Goal: Task Accomplishment & Management: Complete application form

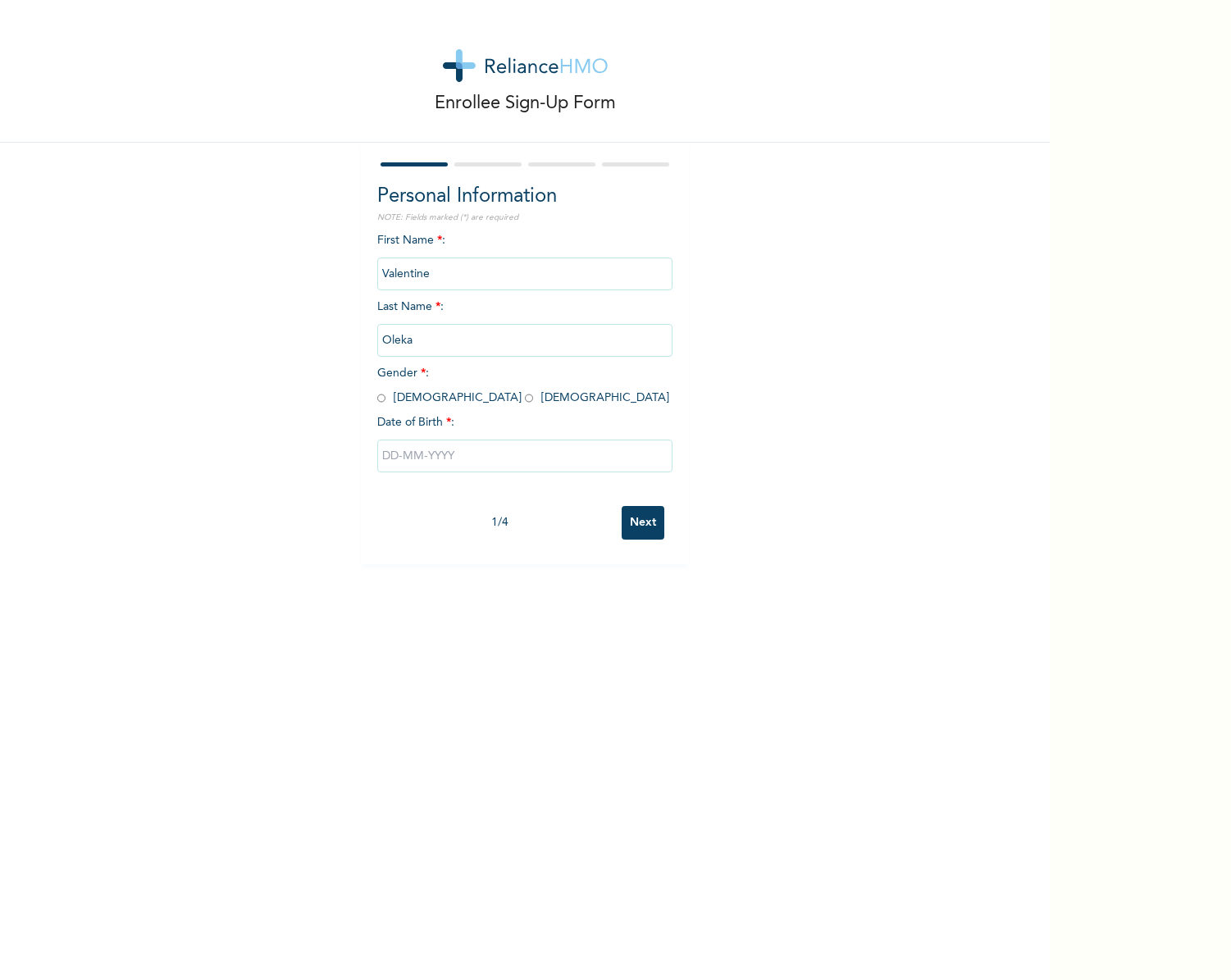
click at [378, 395] on input "radio" at bounding box center [381, 399] width 8 height 16
radio input "true"
click at [402, 464] on input "text" at bounding box center [525, 456] width 295 height 32
select select "9"
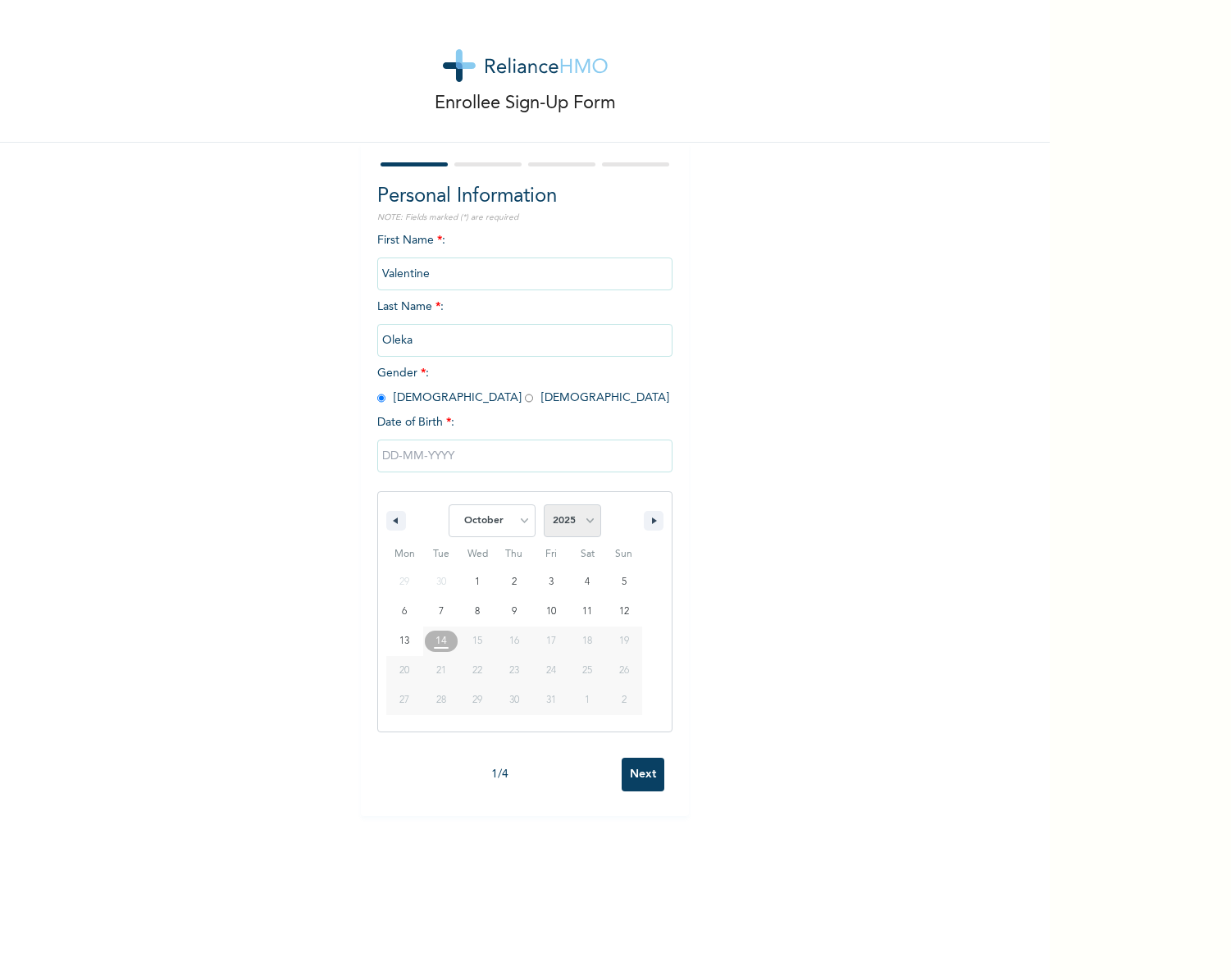
click at [560, 524] on select "2025 2024 2023 2022 2021 2020 2019 2018 2017 2016 2015 2014 2013 2012 2011 2010…" at bounding box center [572, 520] width 57 height 32
select select "1995"
click at [544, 505] on select "2025 2024 2023 2022 2021 2020 2019 2018 2017 2016 2015 2014 2013 2012 2011 2010…" at bounding box center [572, 520] width 57 height 32
type input "[DATE]"
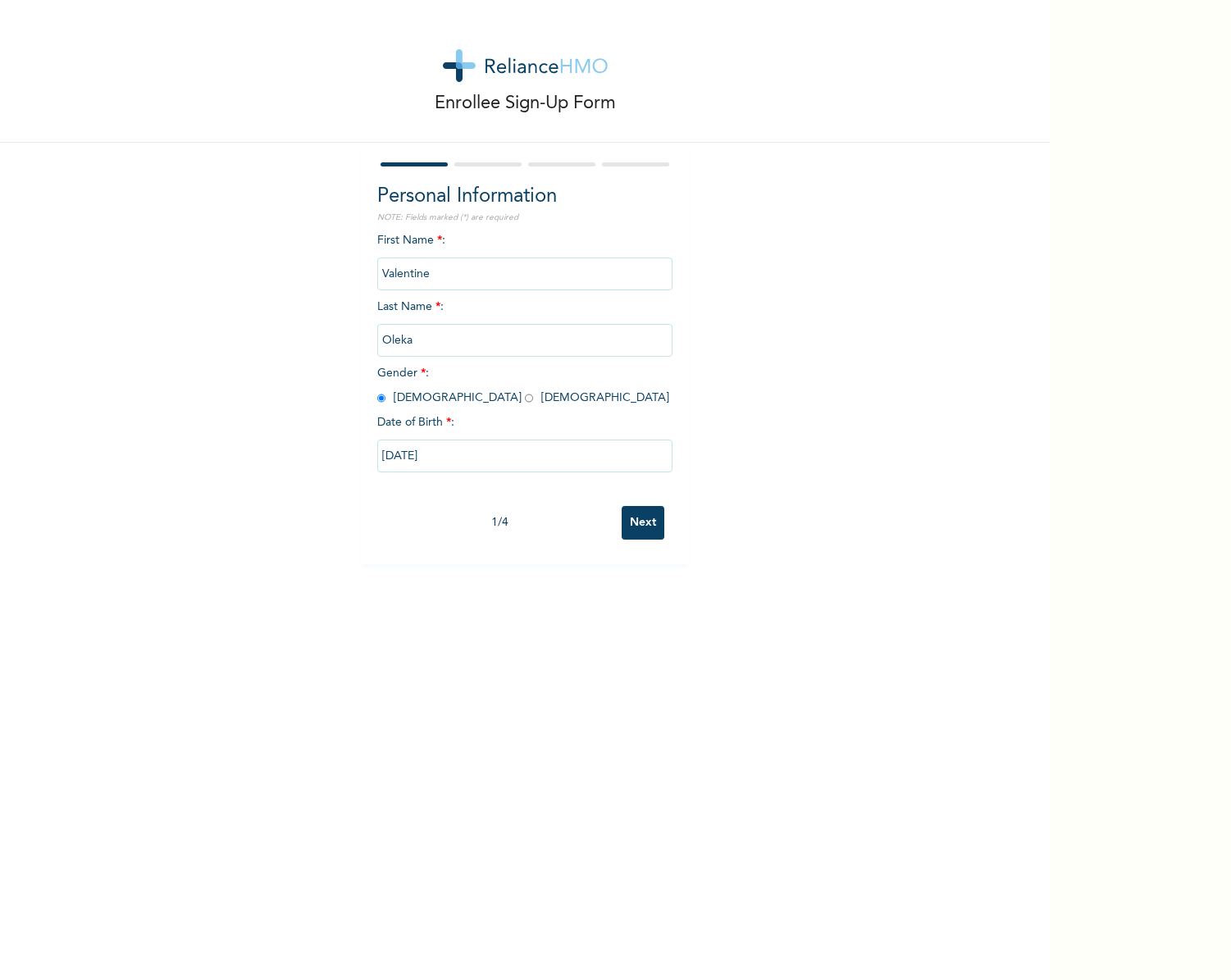
click at [632, 541] on div "1 / 4 Next" at bounding box center [525, 522] width 295 height 50
click at [457, 267] on input "Valentine" at bounding box center [525, 273] width 295 height 32
click at [446, 286] on input "Valentine" at bounding box center [525, 273] width 295 height 32
click at [434, 278] on input "Valentine" at bounding box center [525, 273] width 295 height 32
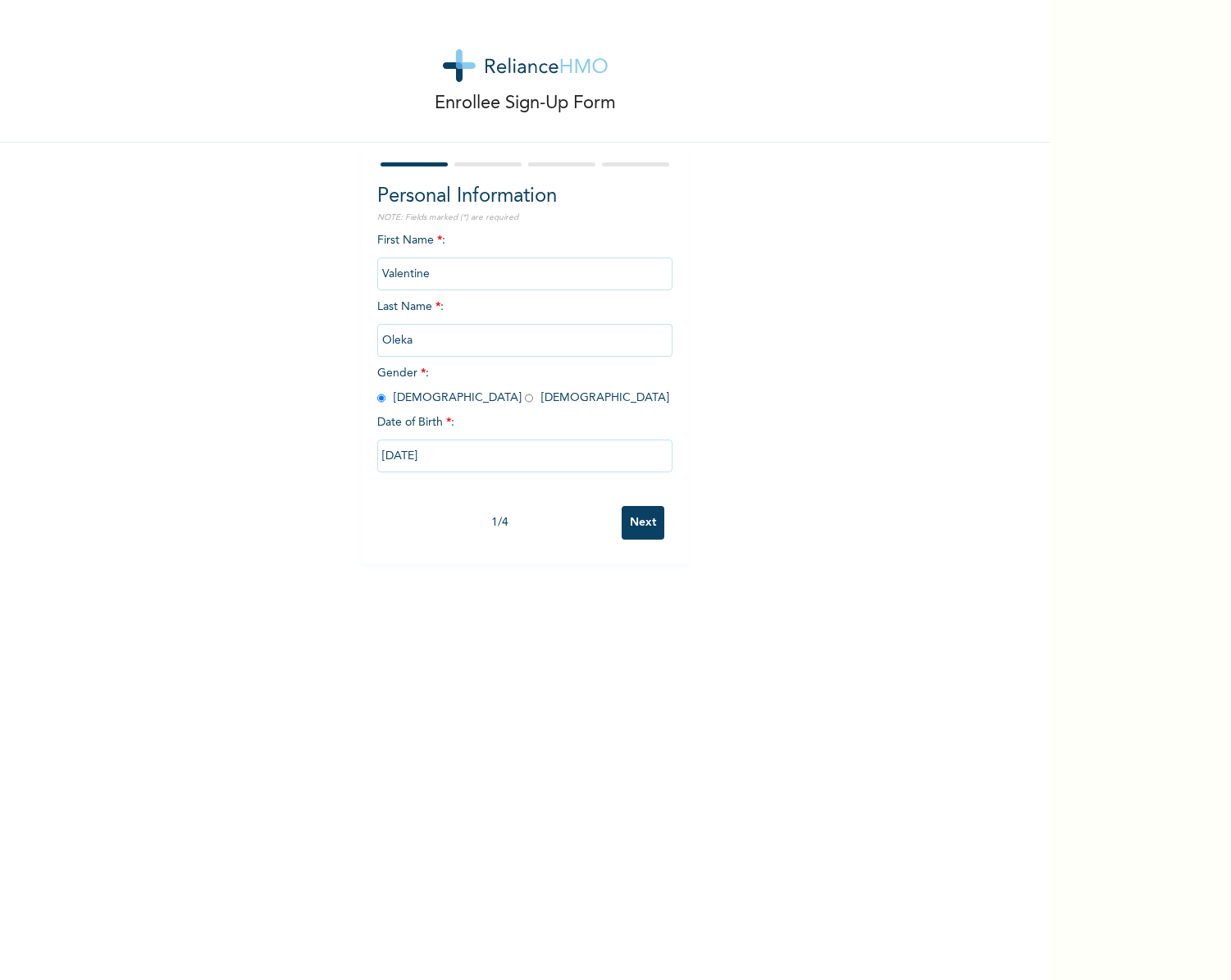
click at [629, 507] on input "Next" at bounding box center [643, 522] width 43 height 33
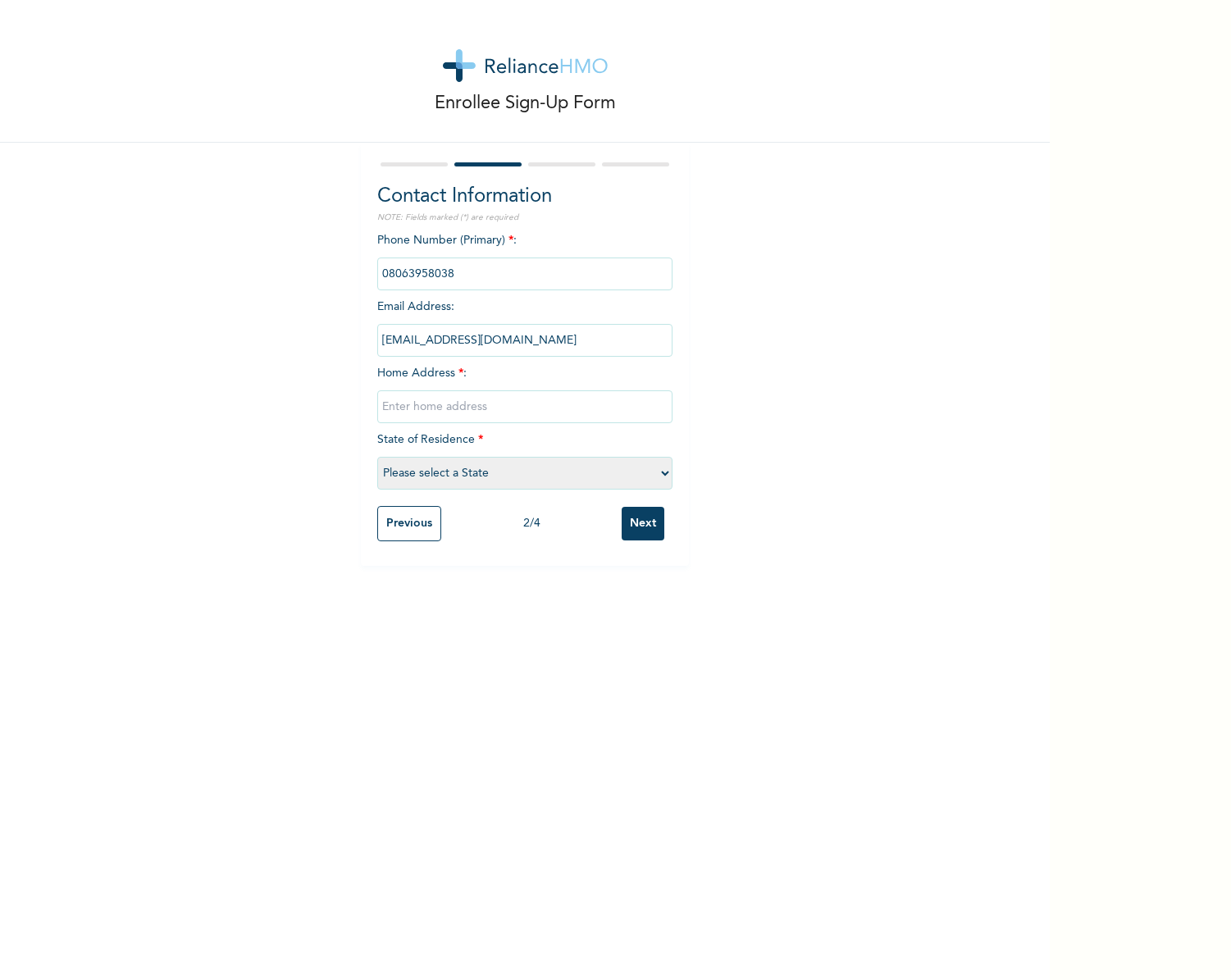
click at [434, 420] on input "text" at bounding box center [525, 407] width 295 height 32
type input "C7-Adaba Mews Estate, [GEOGRAPHIC_DATA]"
click at [489, 482] on select "Please select a State [PERSON_NAME] (FCT) [PERSON_NAME] Ibom [GEOGRAPHIC_DATA] …" at bounding box center [525, 472] width 295 height 32
select select "25"
click at [378, 457] on select "Please select a State [PERSON_NAME] (FCT) [PERSON_NAME] Ibom [GEOGRAPHIC_DATA] …" at bounding box center [525, 472] width 295 height 32
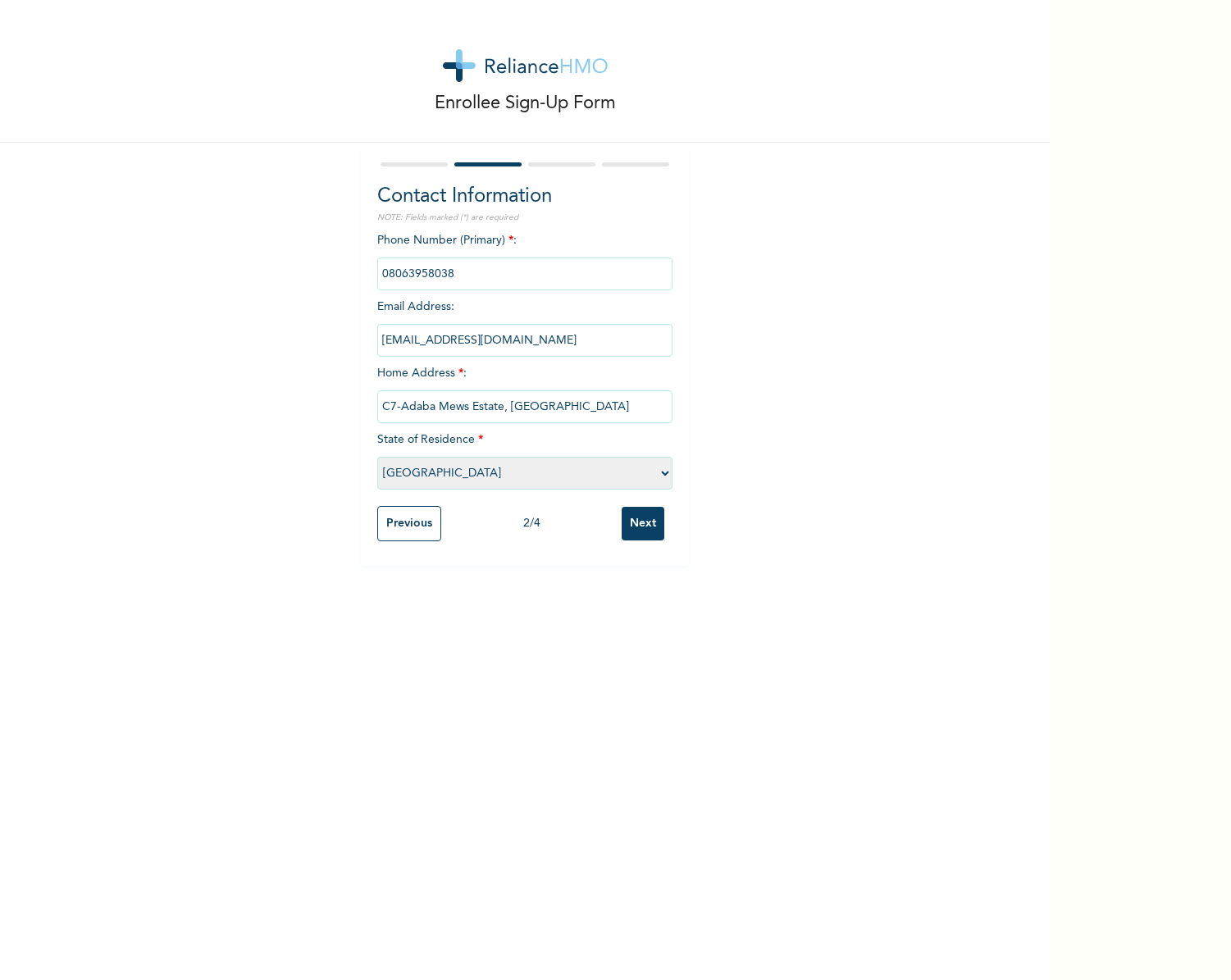
click at [647, 527] on input "Next" at bounding box center [643, 523] width 43 height 33
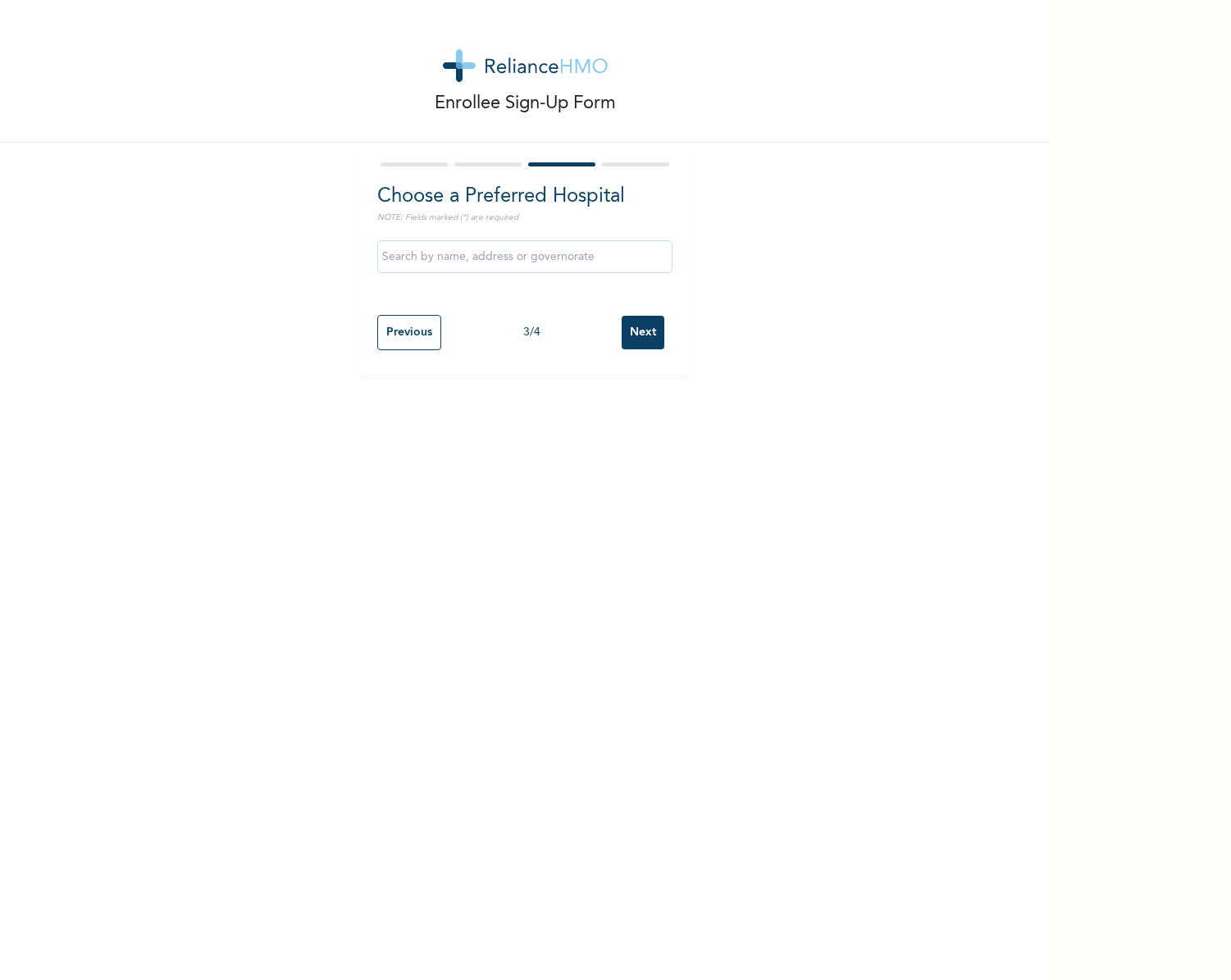
click at [546, 256] on input "text" at bounding box center [525, 256] width 295 height 32
click at [638, 530] on div "Enrollee Sign-Up Form Choose a Preferred Hospital NOTE: Fields marked (*) are r…" at bounding box center [524, 490] width 1049 height 980
click at [634, 336] on input "Next" at bounding box center [643, 333] width 43 height 33
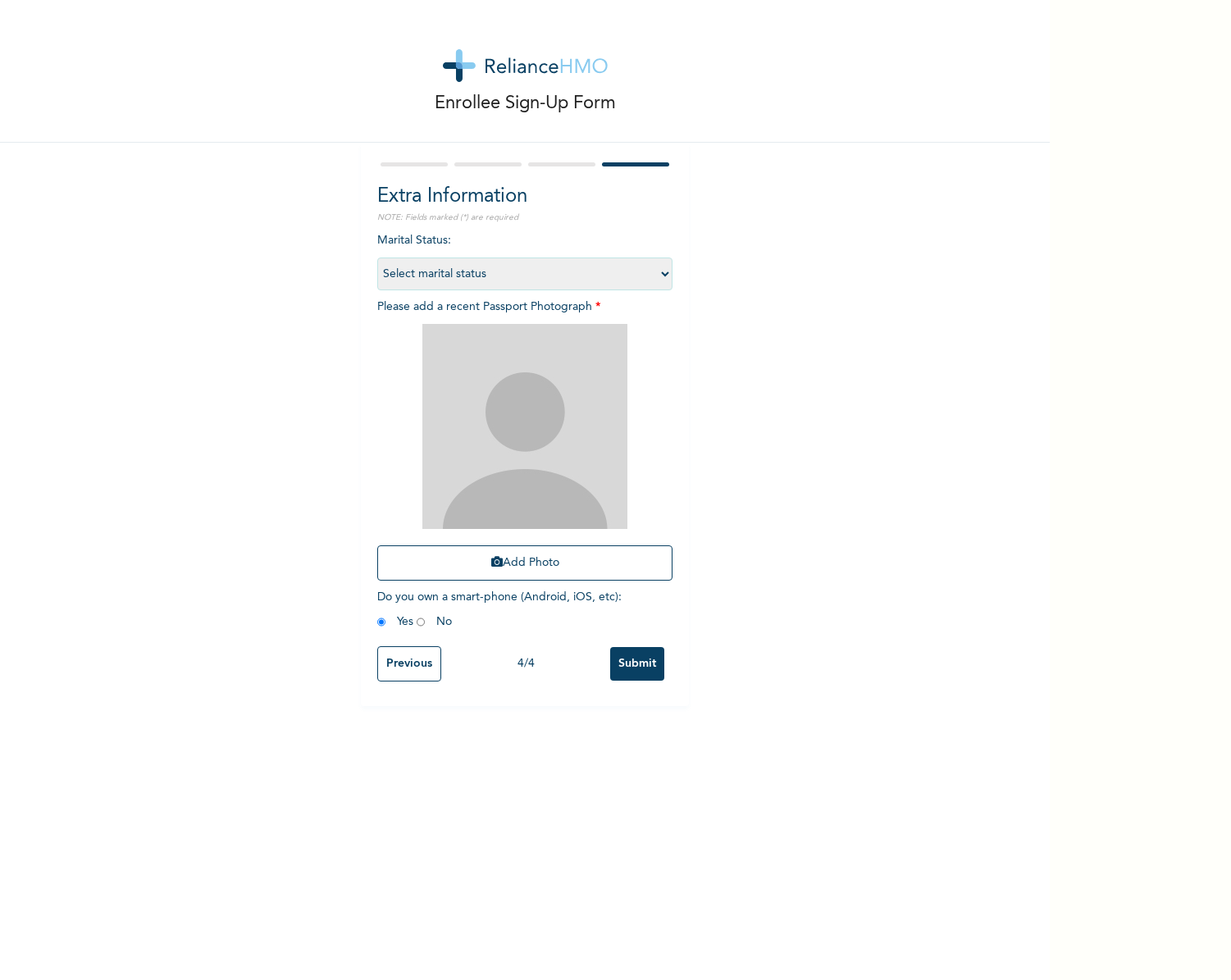
click at [422, 266] on select "Select marital status [DEMOGRAPHIC_DATA] Married [DEMOGRAPHIC_DATA] Widow/[DEMO…" at bounding box center [525, 273] width 295 height 32
select select "2"
click at [378, 257] on select "Select marital status [DEMOGRAPHIC_DATA] Married [DEMOGRAPHIC_DATA] Widow/[DEMO…" at bounding box center [525, 273] width 295 height 32
click at [751, 505] on div "Enrollee Sign-Up Form Extra Information NOTE: Fields marked (*) are required Ma…" at bounding box center [524, 353] width 1049 height 706
click at [544, 556] on button "Add Photo" at bounding box center [525, 563] width 295 height 35
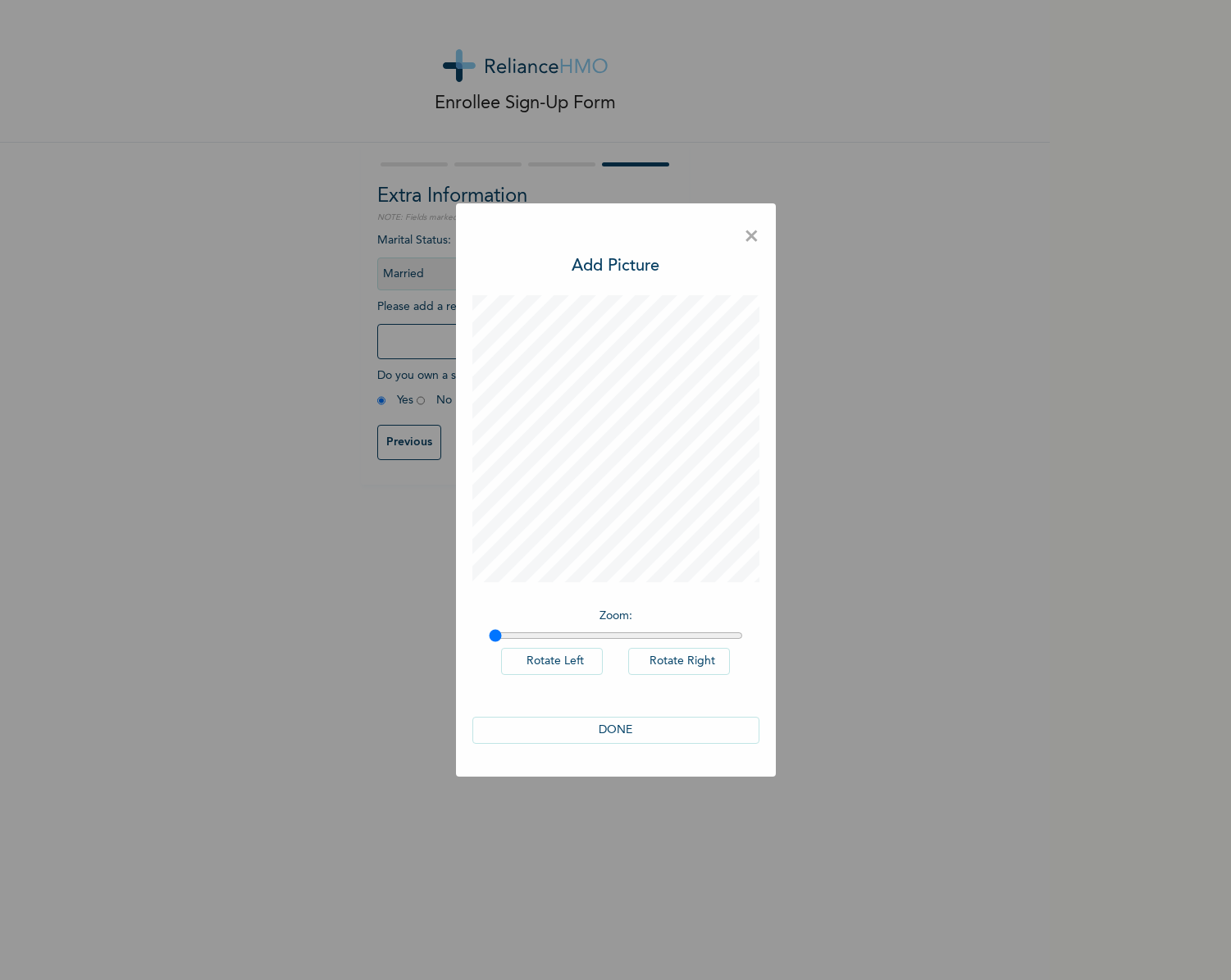
click at [625, 728] on button "DONE" at bounding box center [616, 730] width 287 height 27
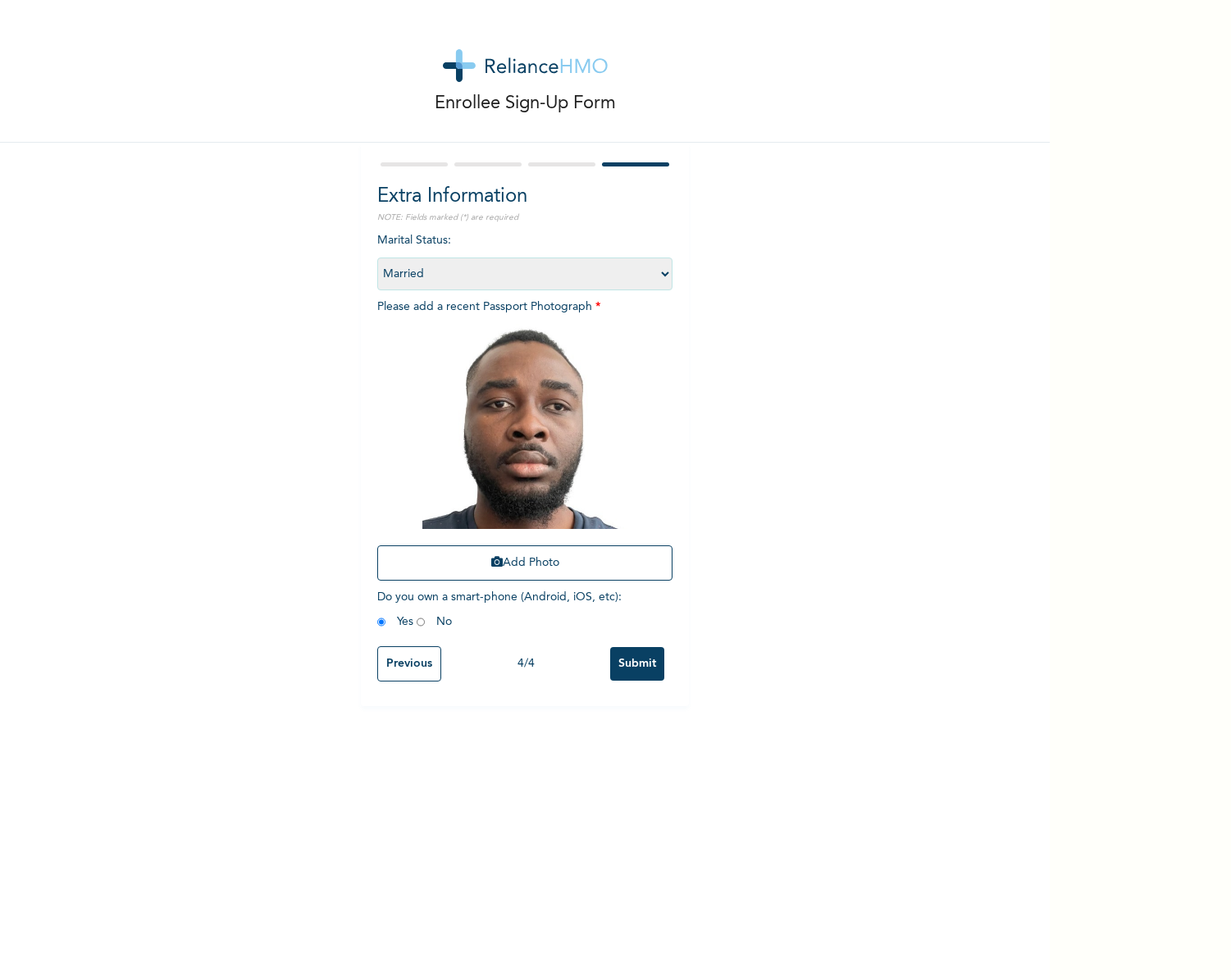
click at [624, 673] on input "Submit" at bounding box center [637, 664] width 54 height 33
